Goal: Information Seeking & Learning: Learn about a topic

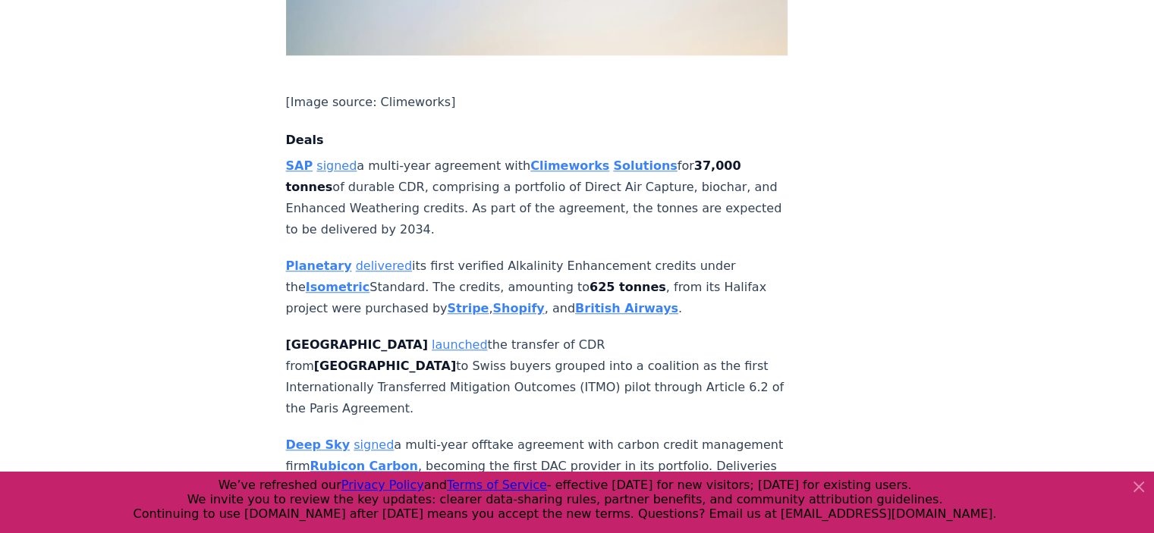
scroll to position [1290, 0]
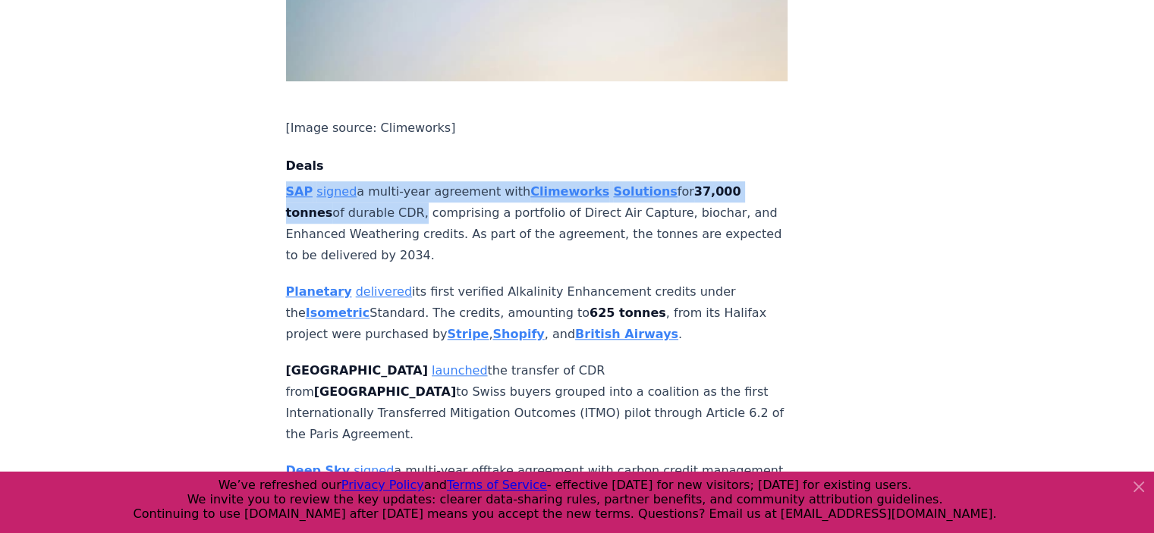
drag, startPoint x: 278, startPoint y: 111, endPoint x: 413, endPoint y: 141, distance: 138.4
copy p "SAP signed a multi-year agreement with Climeworks Solutions for 37,000 tonnes o…"
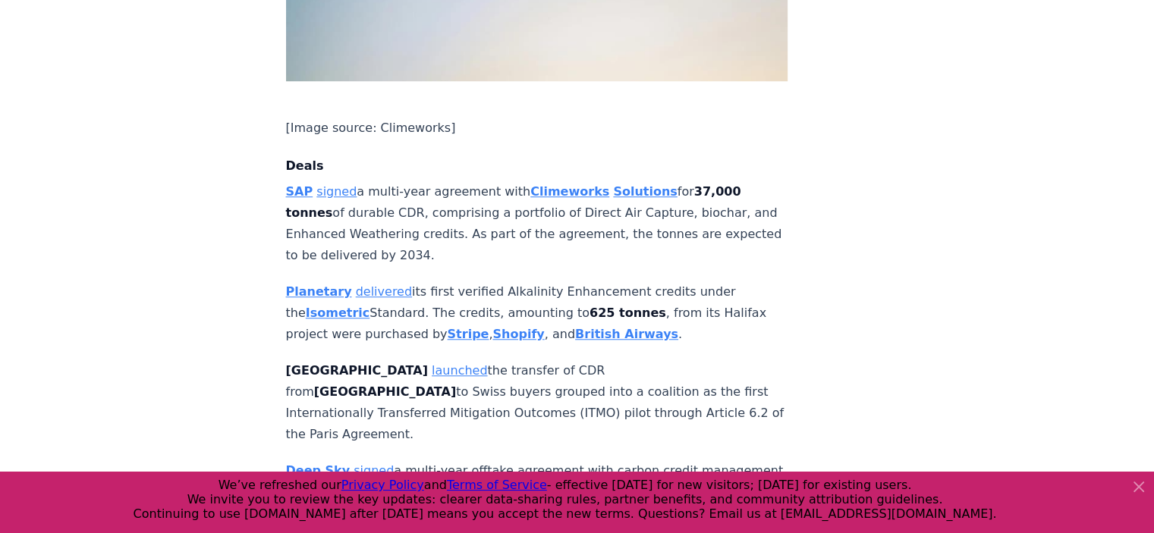
click at [564, 184] on strong "Climeworks" at bounding box center [569, 191] width 79 height 14
